Goal: Task Accomplishment & Management: Use online tool/utility

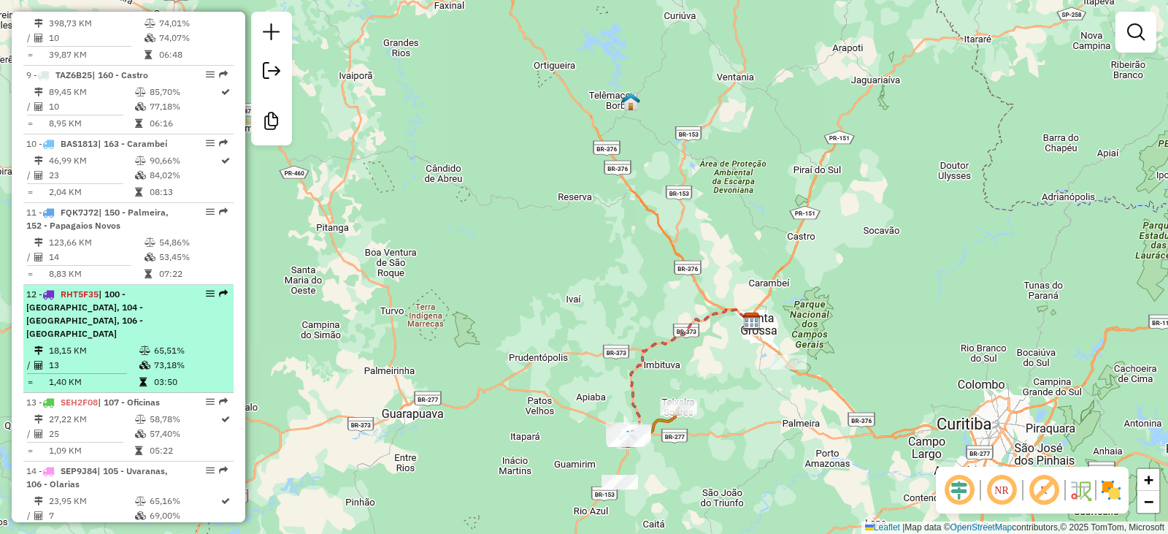
scroll to position [1145, 0]
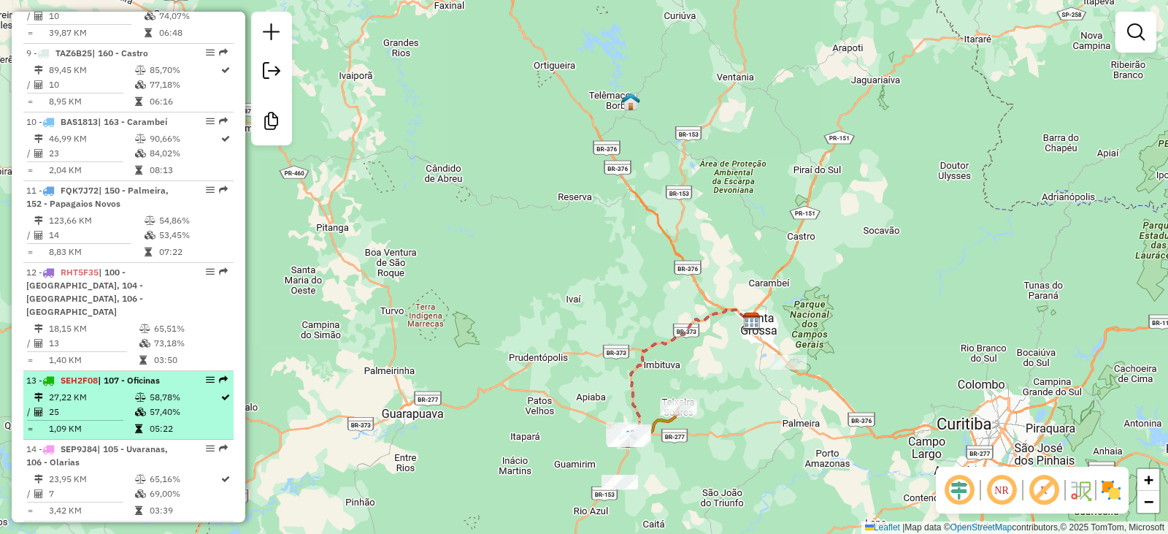
click at [102, 390] on td "27,22 KM" at bounding box center [91, 397] width 86 height 15
select select "**********"
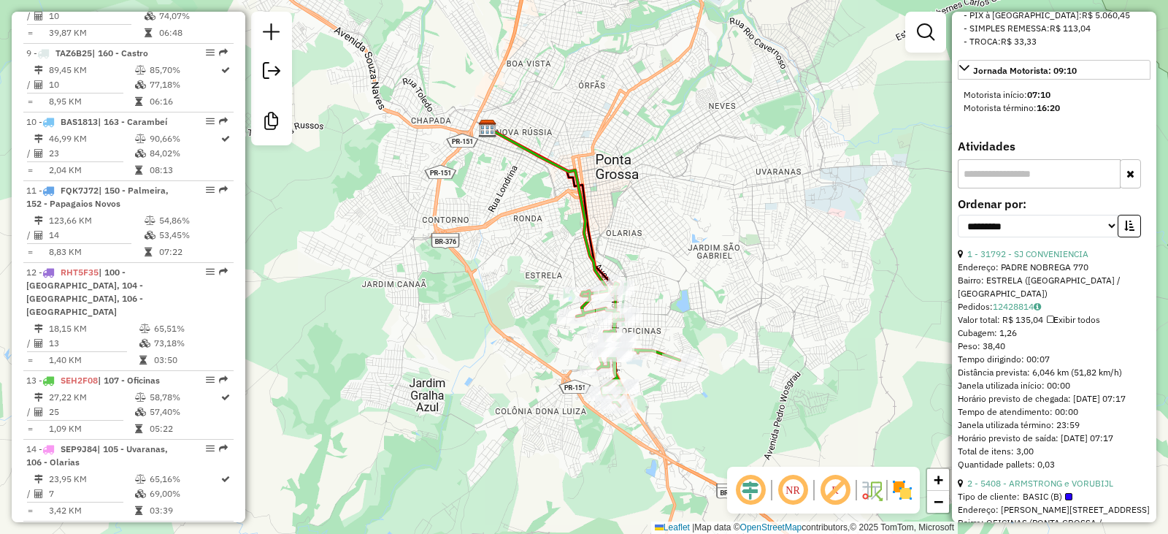
scroll to position [730, 0]
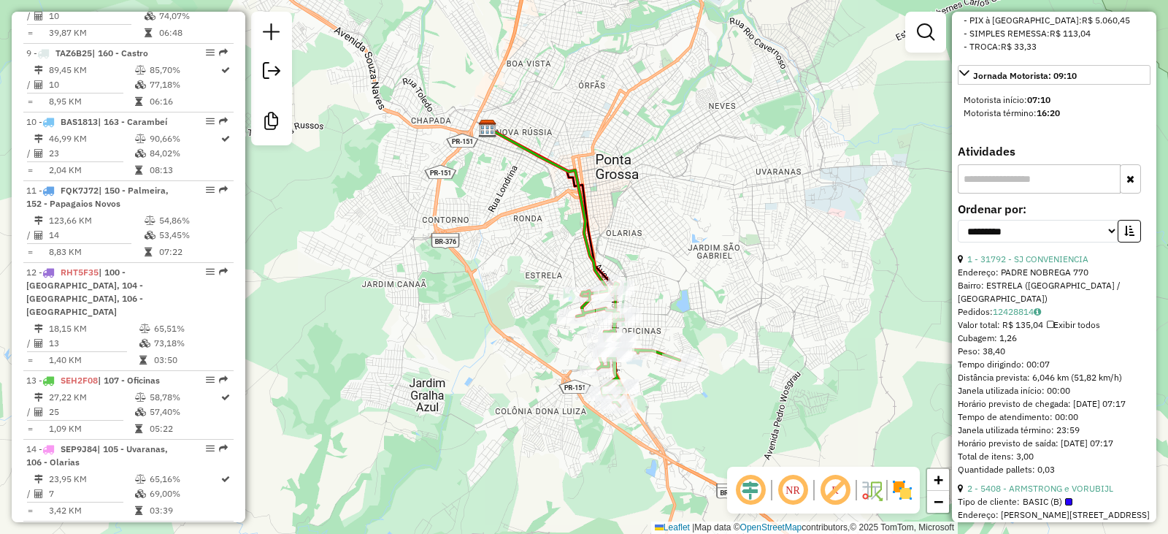
click at [1012, 194] on input "text" at bounding box center [1039, 178] width 163 height 29
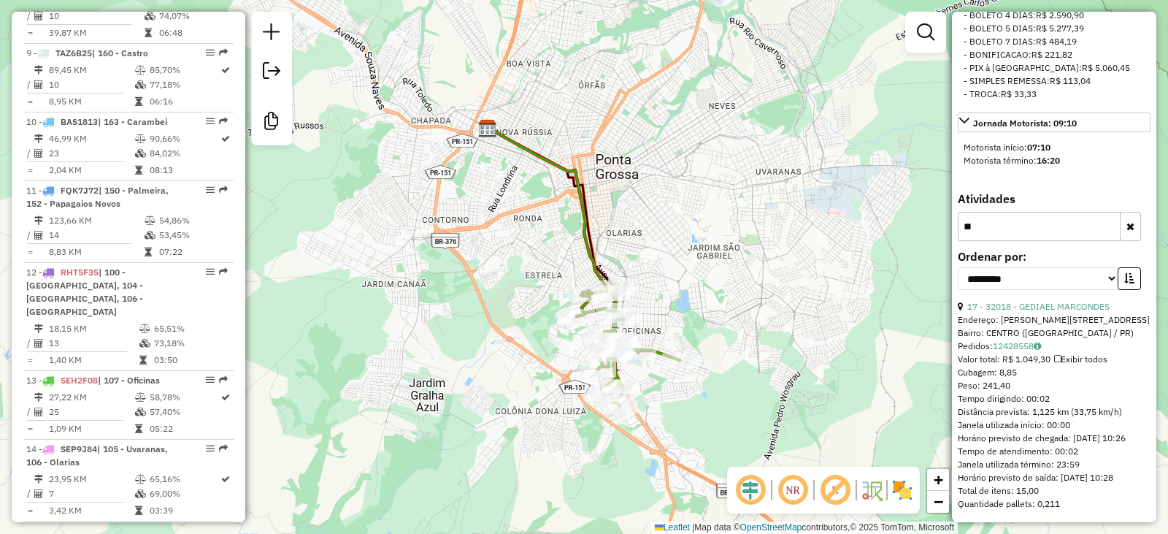
type input "**"
click at [1001, 301] on link "17 - 32018 - GEDIAEL MARCONDES" at bounding box center [1039, 306] width 142 height 11
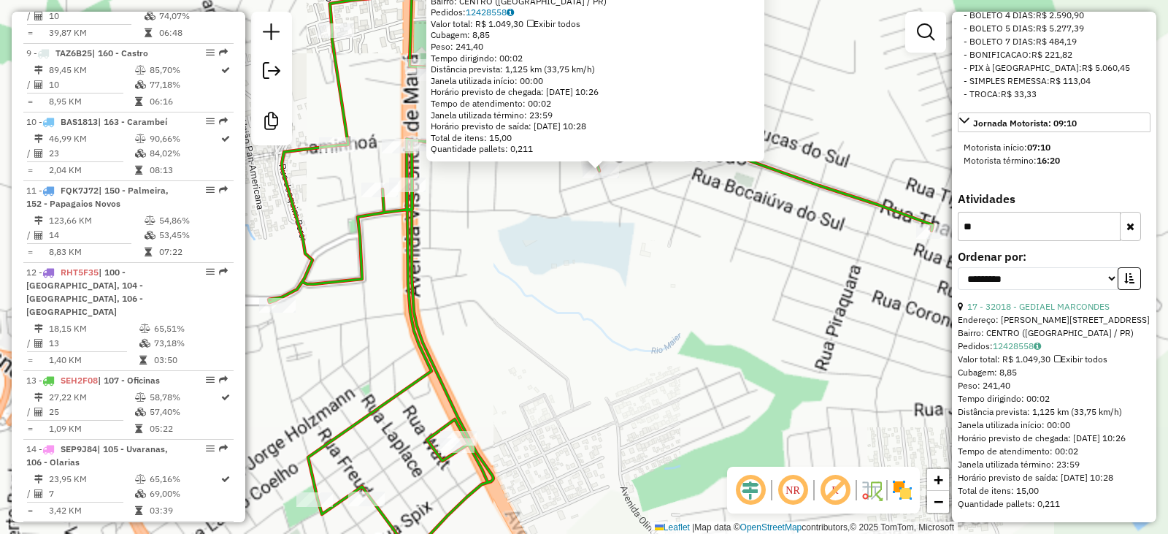
drag, startPoint x: 597, startPoint y: 223, endPoint x: 575, endPoint y: 287, distance: 67.9
click at [575, 287] on div "32018 - [PERSON_NAME]: [PERSON_NAME] 155 Bairro: CENTRO ([GEOGRAPHIC_DATA] / PR…" at bounding box center [584, 267] width 1168 height 534
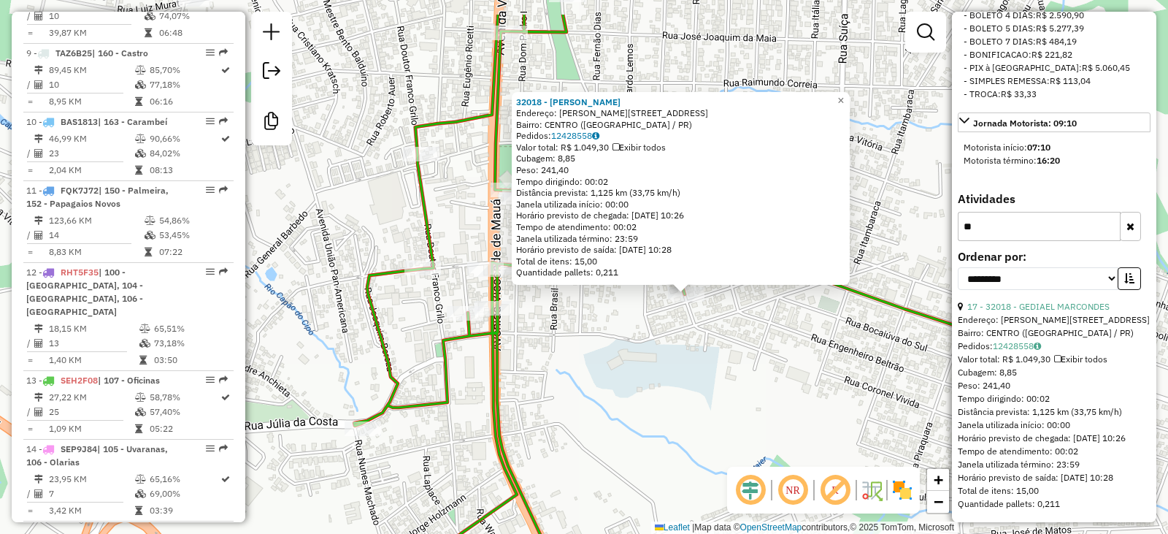
drag, startPoint x: 510, startPoint y: 280, endPoint x: 603, endPoint y: 334, distance: 108.0
click at [603, 334] on div "32018 - [PERSON_NAME]: [PERSON_NAME] 155 Bairro: CENTRO ([GEOGRAPHIC_DATA] / PR…" at bounding box center [584, 267] width 1168 height 534
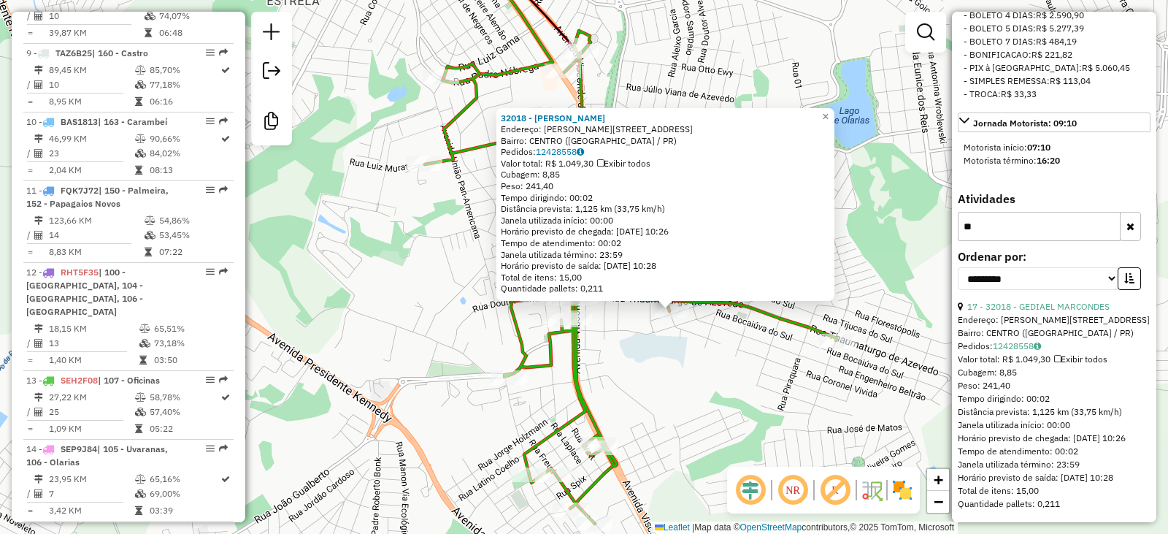
drag, startPoint x: 599, startPoint y: 325, endPoint x: 630, endPoint y: 328, distance: 31.5
click at [630, 328] on div "32018 - [PERSON_NAME]: [PERSON_NAME] 155 Bairro: CENTRO ([GEOGRAPHIC_DATA] / PR…" at bounding box center [584, 267] width 1168 height 534
drag, startPoint x: 1116, startPoint y: 286, endPoint x: 987, endPoint y: 283, distance: 129.3
click at [987, 300] on div "17 - 32018 - GEDIAEL MARCONDES" at bounding box center [1054, 306] width 193 height 13
copy link "32018 - [PERSON_NAME]"
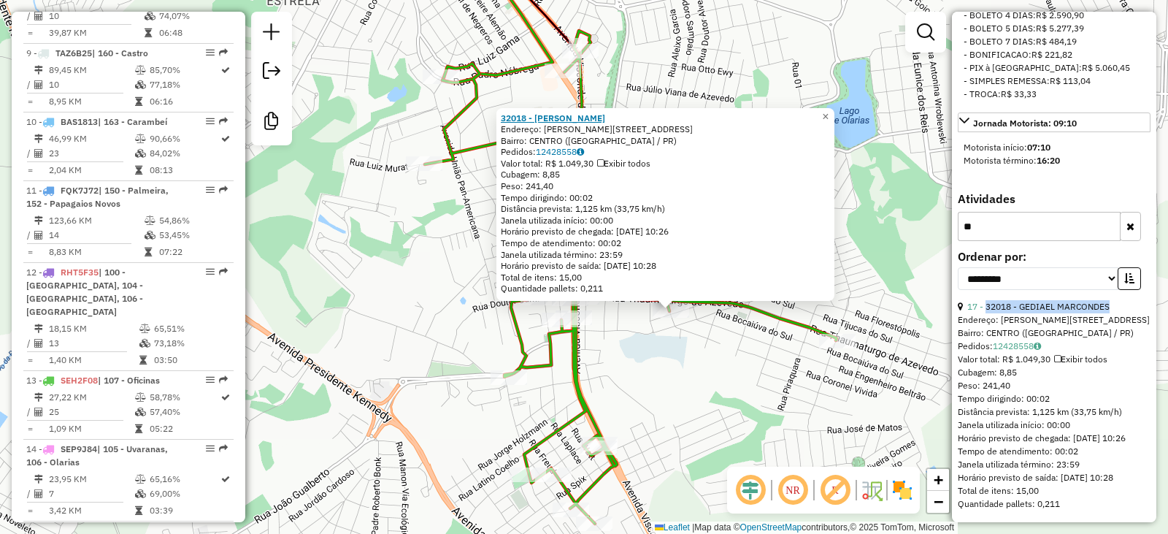
click at [579, 123] on strong "32018 - [PERSON_NAME]" at bounding box center [553, 117] width 104 height 11
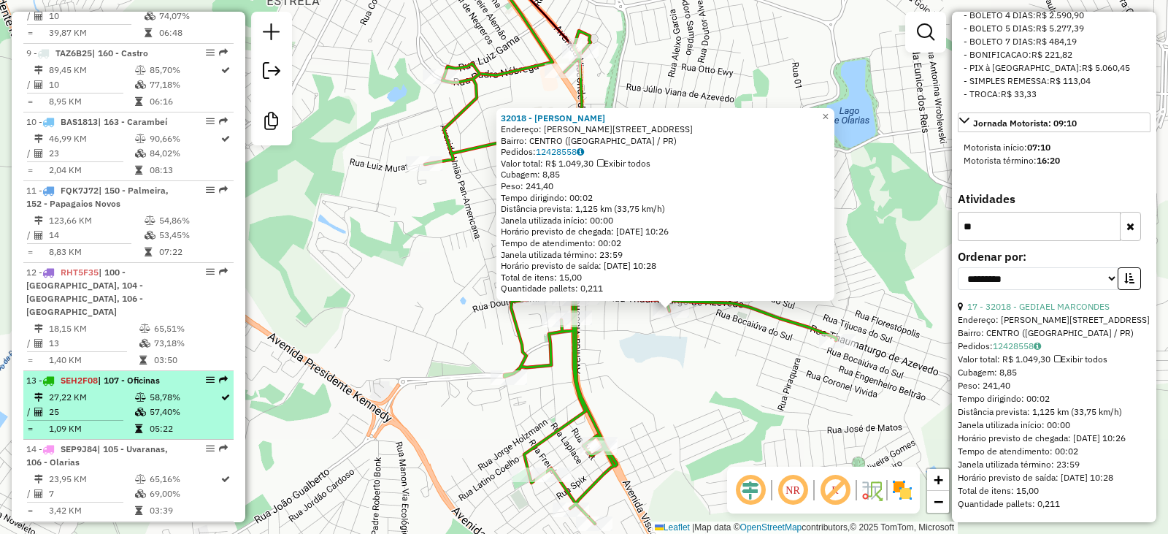
click at [90, 405] on td "25" at bounding box center [91, 412] width 86 height 15
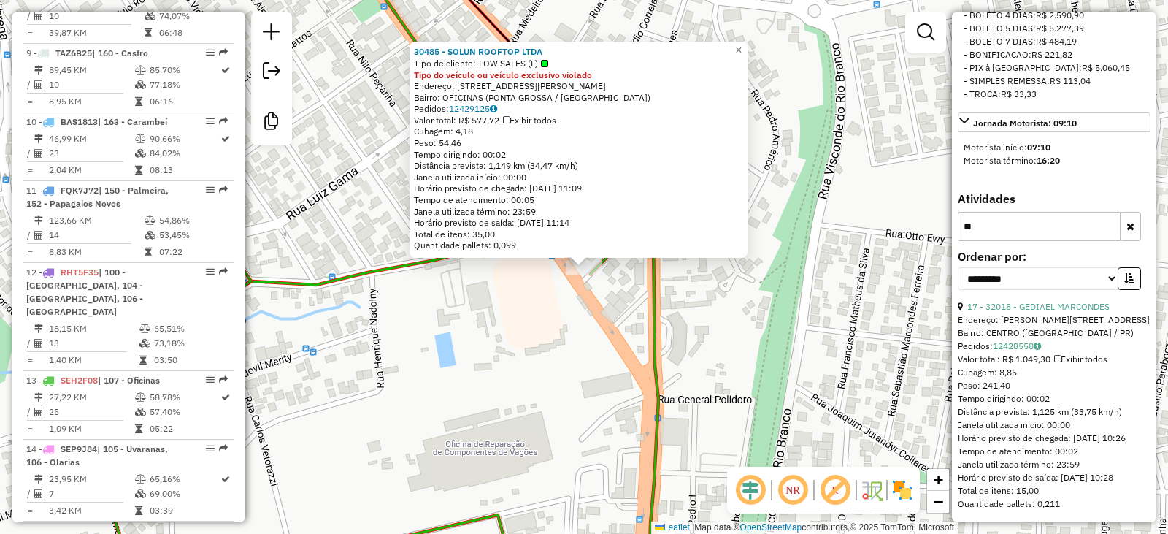
scroll to position [1491, 0]
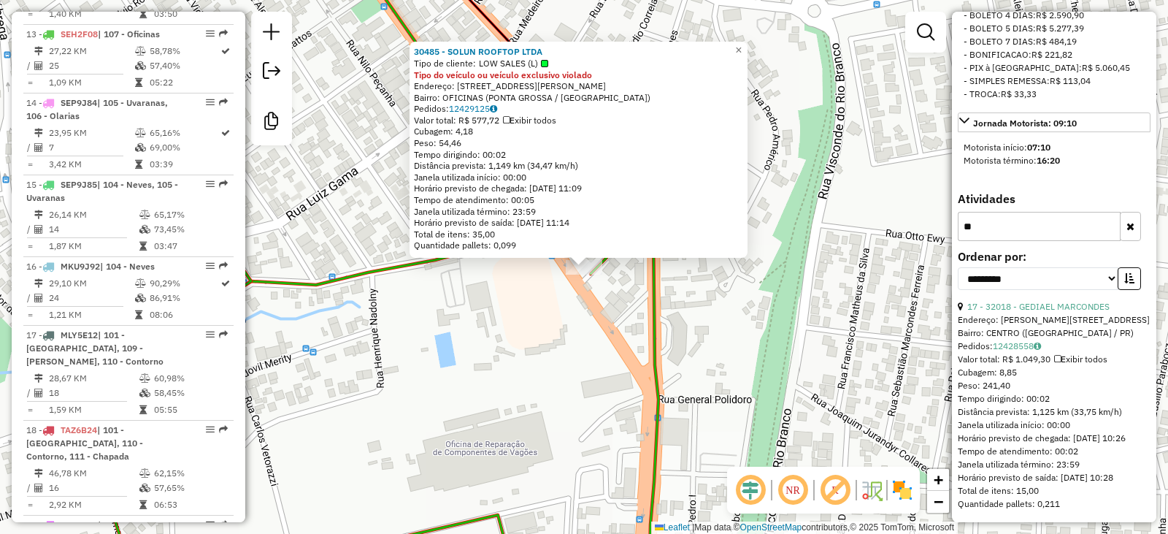
click at [479, 455] on div "30485 - SOLUN ROOFTOP LTDA Tipo de cliente: LOW SALES (L) Tipo do veículo ou ve…" at bounding box center [584, 267] width 1168 height 534
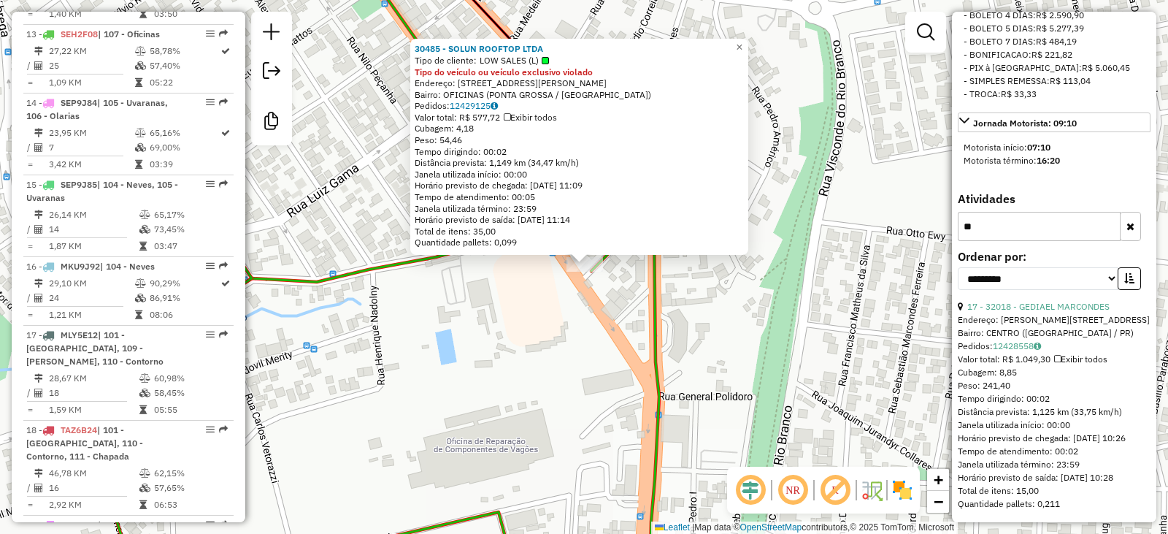
click at [537, 341] on div "30485 - SOLUN ROOFTOP LTDA Tipo de cliente: LOW SALES (L) Tipo do veículo ou ve…" at bounding box center [584, 267] width 1168 height 534
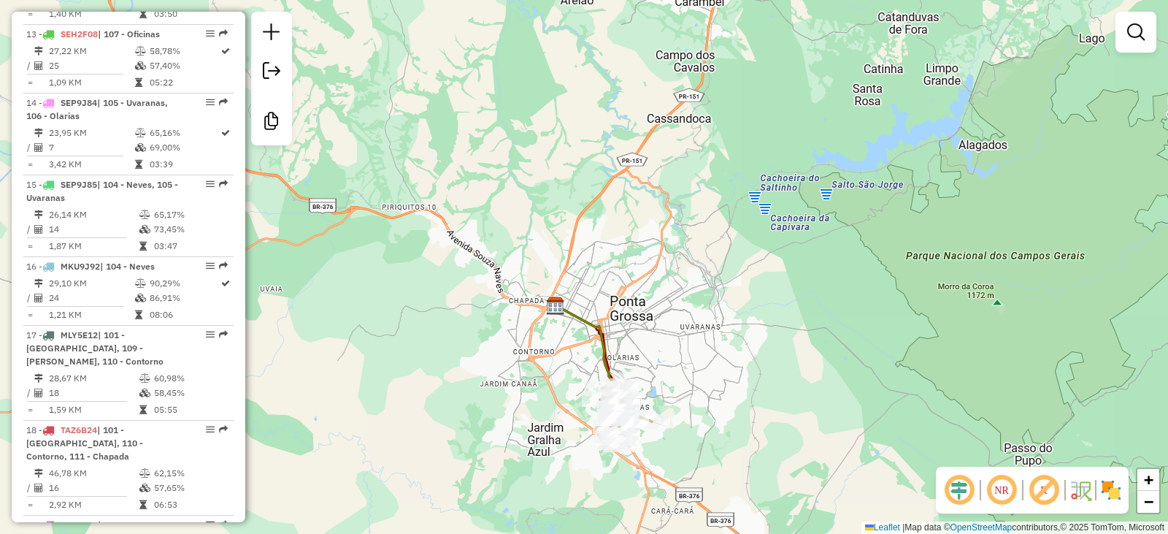
drag, startPoint x: 397, startPoint y: 232, endPoint x: 555, endPoint y: 304, distance: 174.2
click at [555, 304] on div "Janela de atendimento Grade de atendimento Capacidade Transportadoras Veículos …" at bounding box center [584, 267] width 1168 height 534
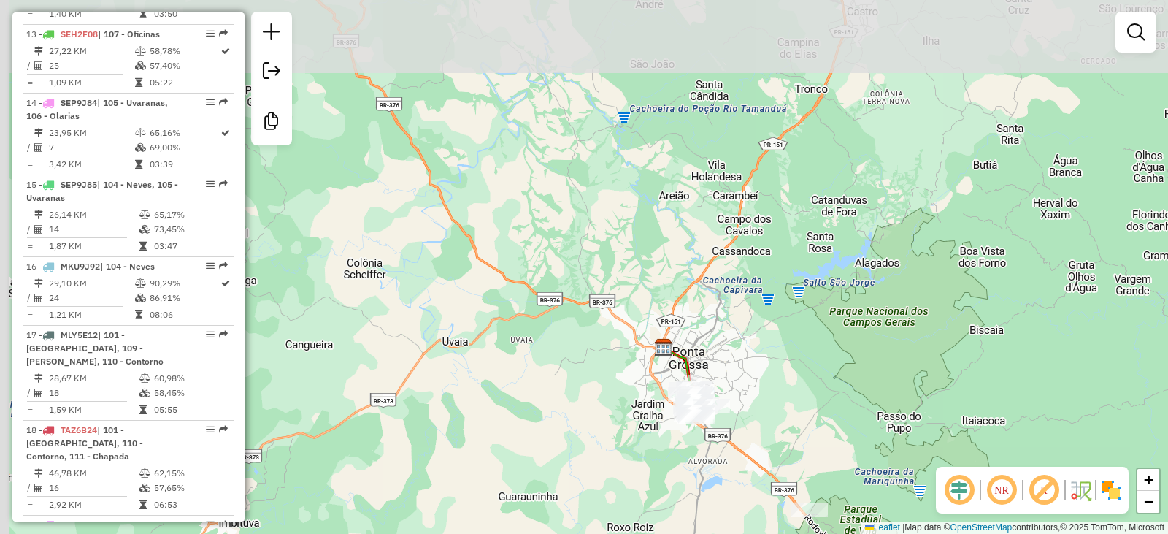
drag, startPoint x: 437, startPoint y: 206, endPoint x: 543, endPoint y: 435, distance: 252.2
click at [555, 451] on div "Janela de atendimento Grade de atendimento Capacidade Transportadoras Veículos …" at bounding box center [584, 267] width 1168 height 534
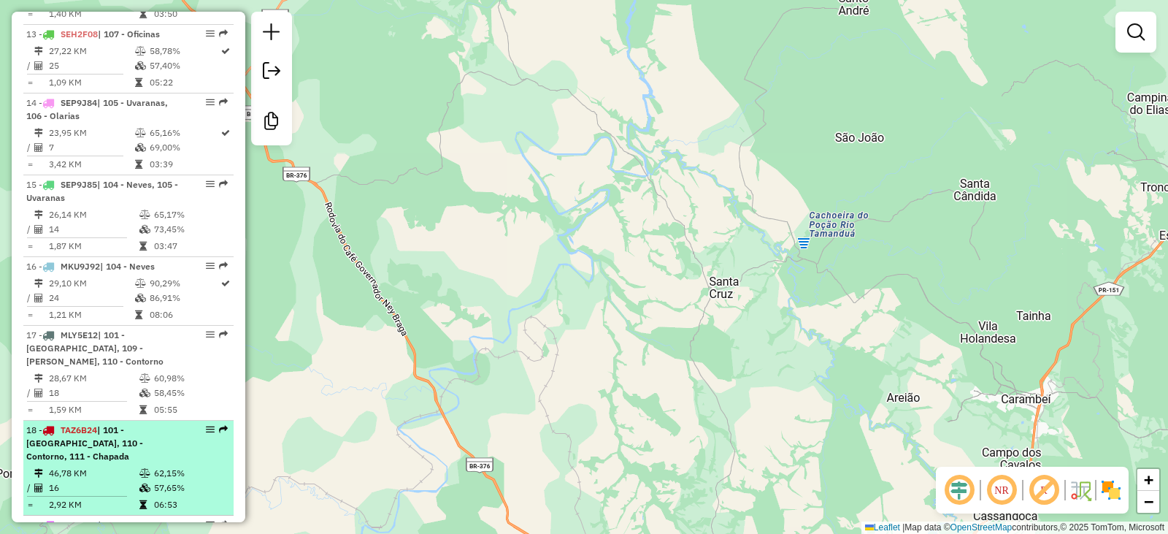
click at [99, 437] on div "18 - TAZ6B24 | 101 - [GEOGRAPHIC_DATA], 110 - Contorno, 111 - Chapada" at bounding box center [103, 443] width 155 height 39
select select "**********"
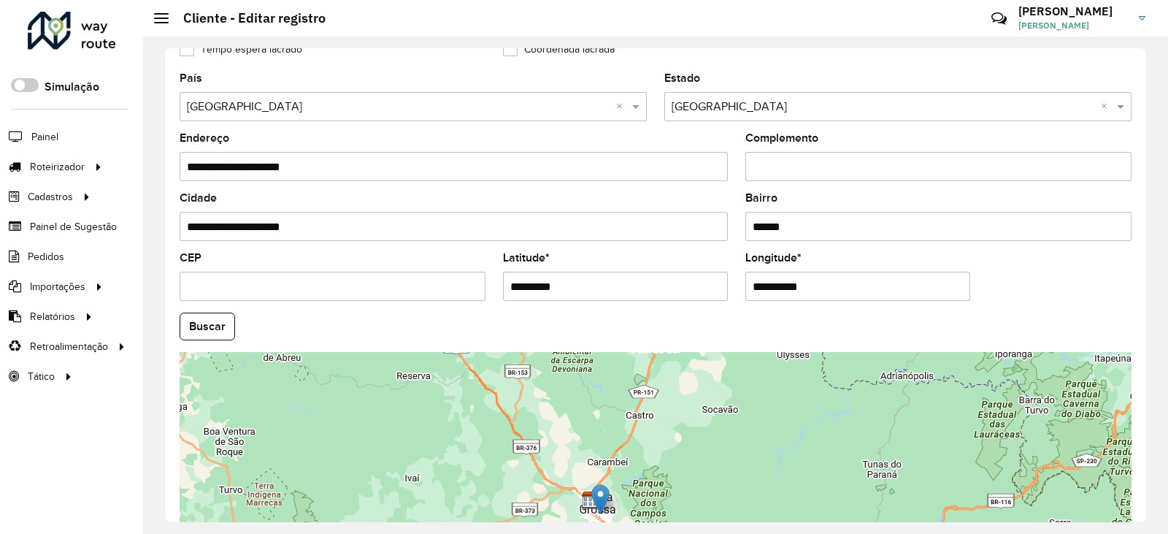
scroll to position [487, 0]
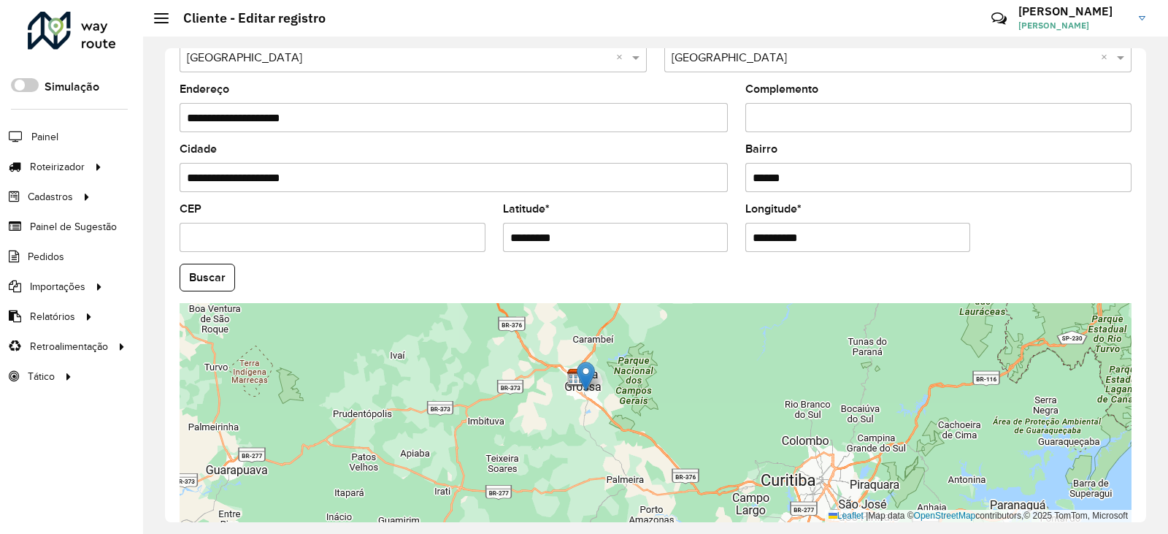
drag, startPoint x: 543, startPoint y: 476, endPoint x: 538, endPoint y: 403, distance: 73.3
click at [531, 403] on div "Leaflet | Map data © OpenStreetMap contributors,© 2025 TomTom, Microsoft" at bounding box center [656, 412] width 952 height 219
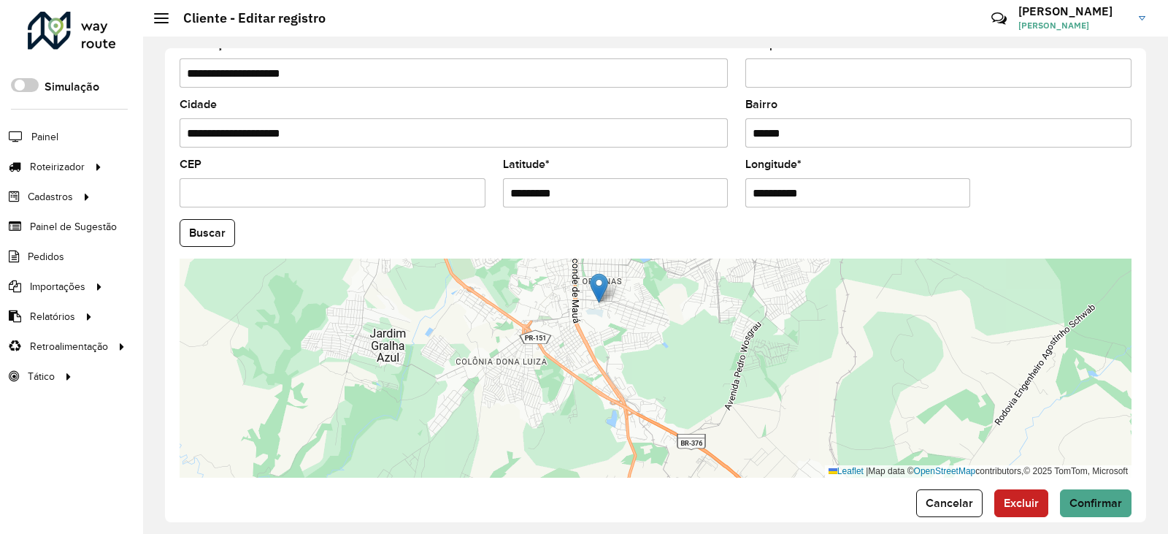
scroll to position [553, 0]
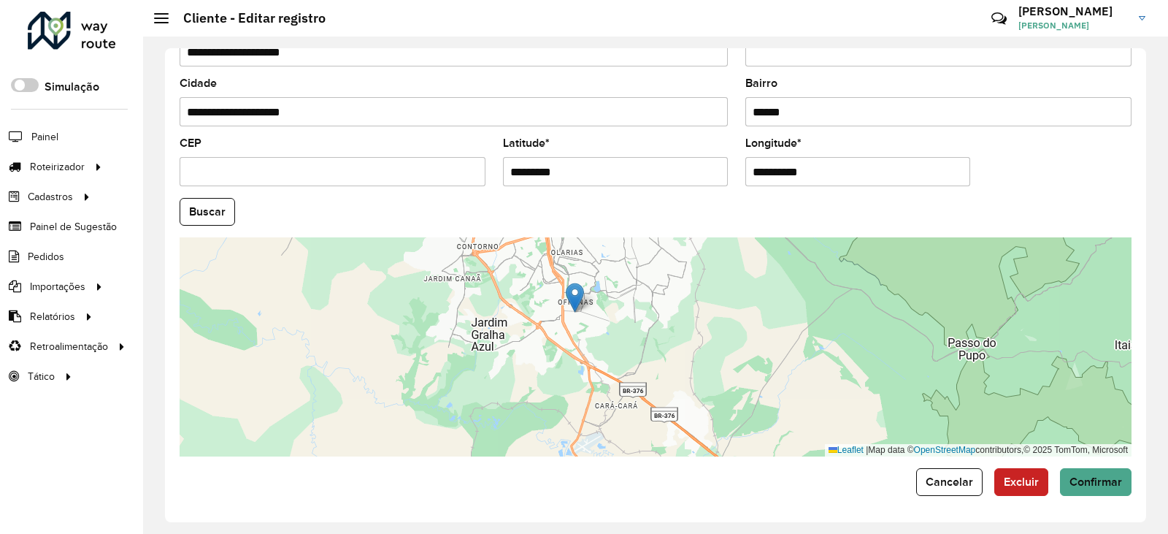
drag, startPoint x: 389, startPoint y: 334, endPoint x: 427, endPoint y: 337, distance: 38.8
click at [427, 337] on div "Leaflet | Map data © OpenStreetMap contributors,© 2025 TomTom, Microsoft" at bounding box center [656, 346] width 952 height 219
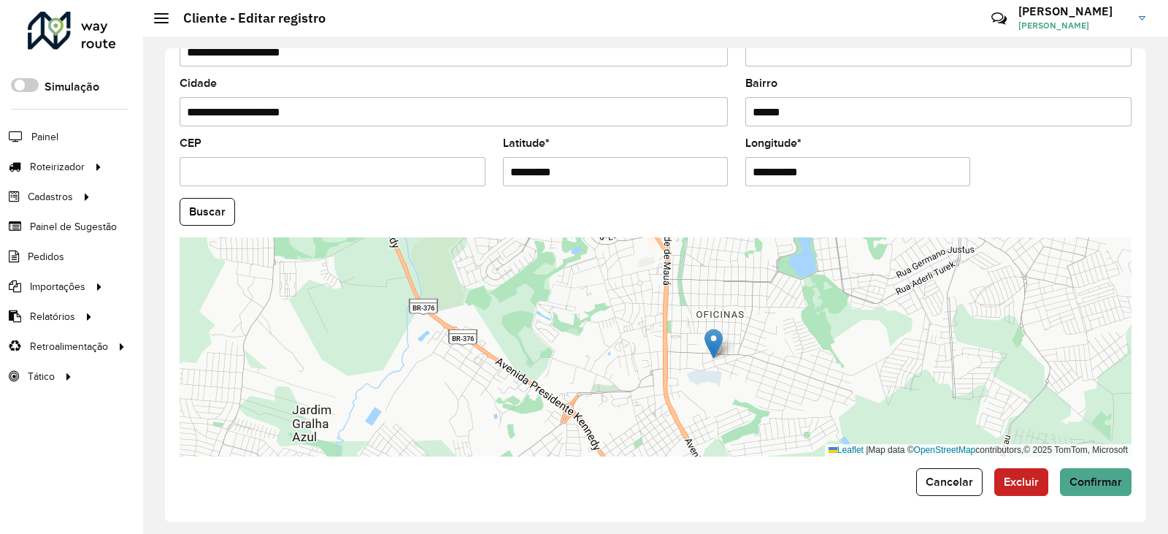
drag, startPoint x: 559, startPoint y: 324, endPoint x: 458, endPoint y: 435, distance: 150.4
click at [458, 435] on div "Leaflet | Map data © OpenStreetMap contributors,© 2025 TomTom, Microsoft" at bounding box center [656, 346] width 952 height 219
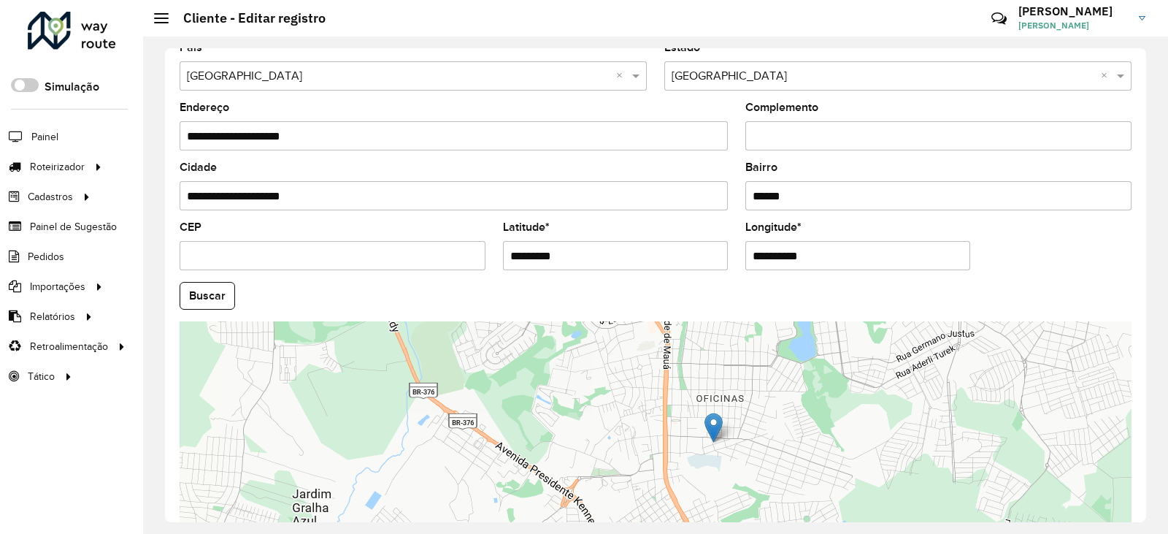
scroll to position [542, 0]
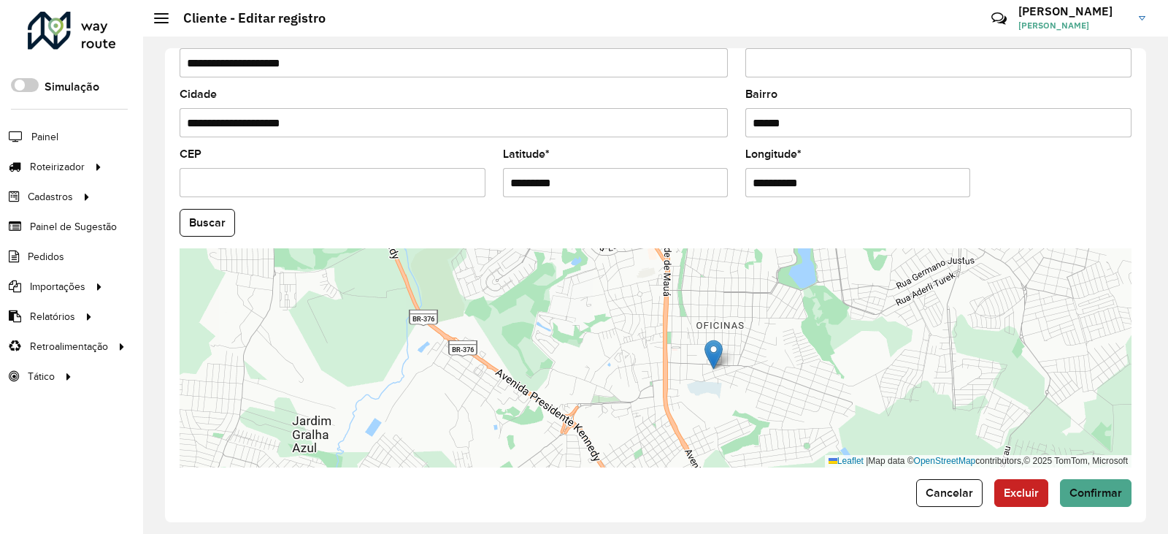
click at [684, 249] on div "Leaflet | Map data © OpenStreetMap contributors,© 2025 TomTom, Microsoft" at bounding box center [656, 357] width 952 height 219
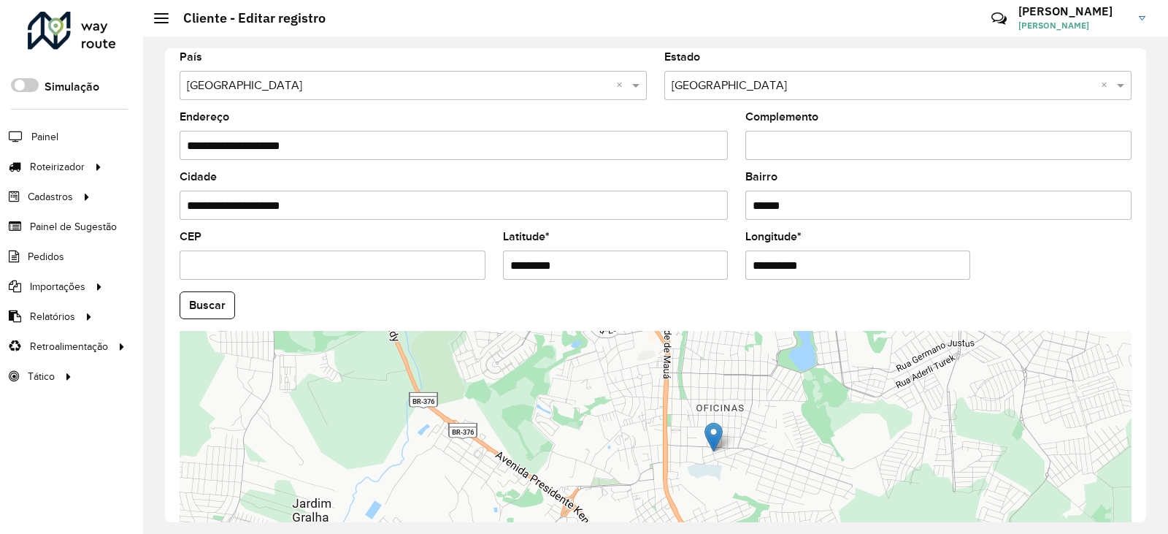
scroll to position [440, 0]
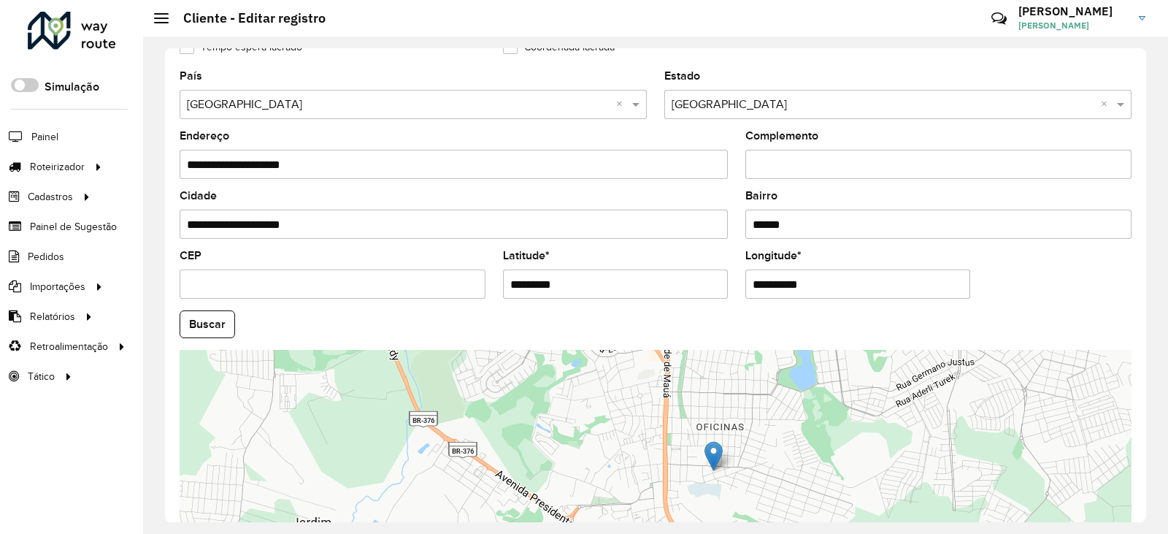
drag, startPoint x: 309, startPoint y: 58, endPoint x: 188, endPoint y: 150, distance: 151.6
click at [188, 150] on input "**********" at bounding box center [454, 164] width 548 height 29
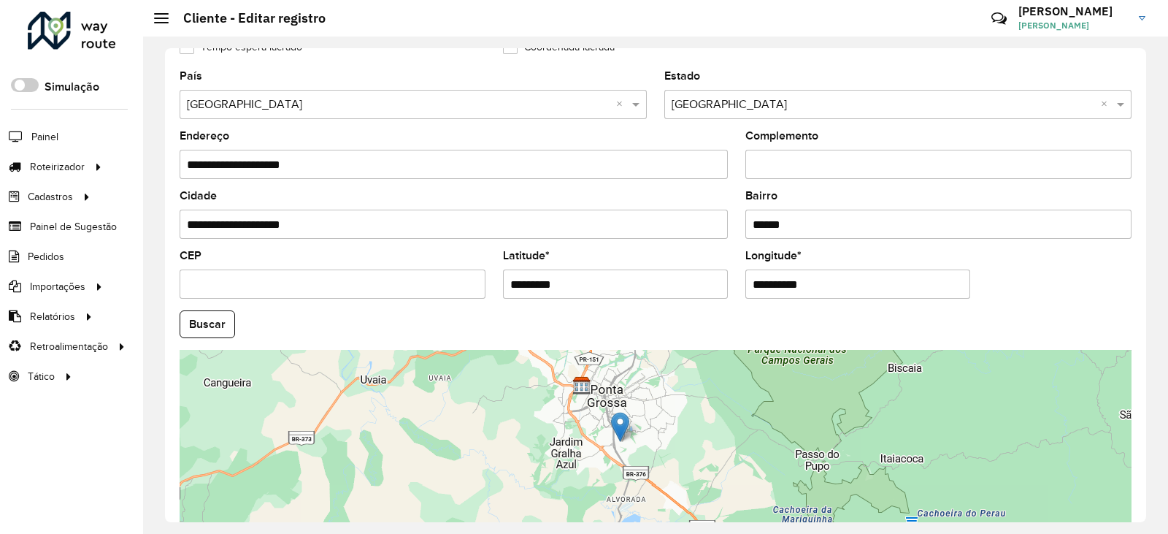
scroll to position [487, 0]
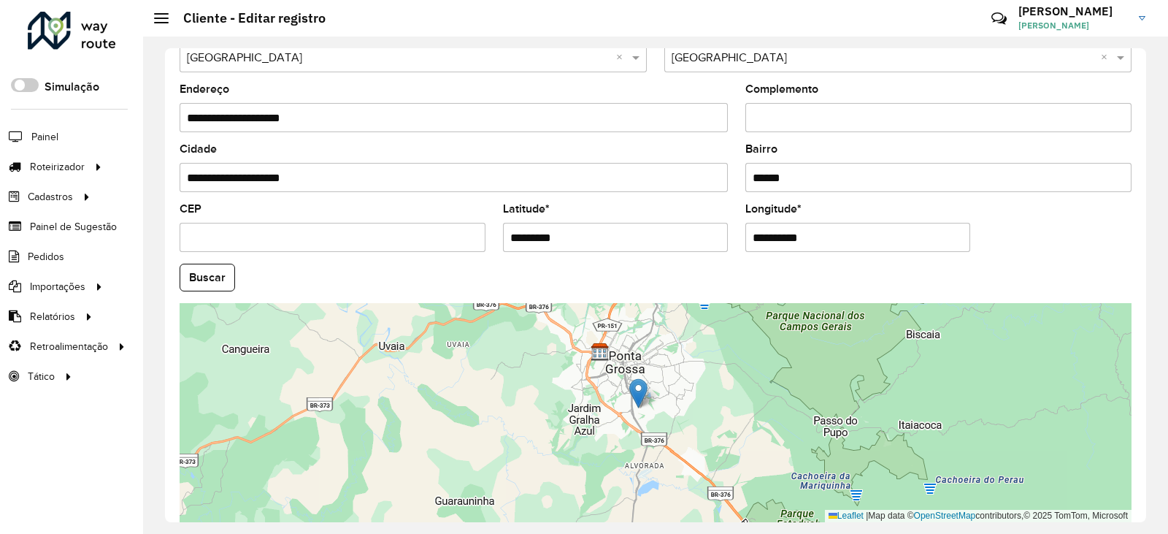
click at [452, 454] on div "Leaflet | Map data © OpenStreetMap contributors,© 2025 TomTom, Microsoft" at bounding box center [656, 412] width 952 height 219
